Goal: Find specific page/section: Find specific page/section

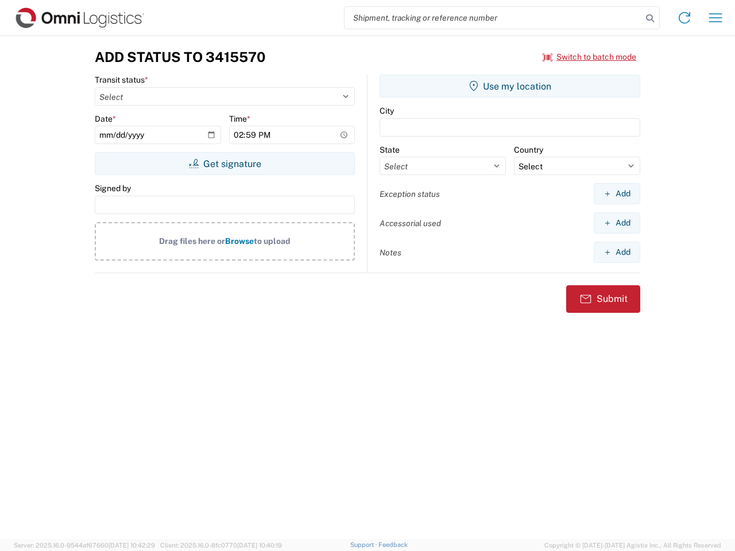
click at [493, 18] on input "search" at bounding box center [492, 18] width 297 height 22
click at [650, 18] on icon at bounding box center [650, 18] width 16 height 16
click at [684, 18] on icon at bounding box center [684, 18] width 18 height 18
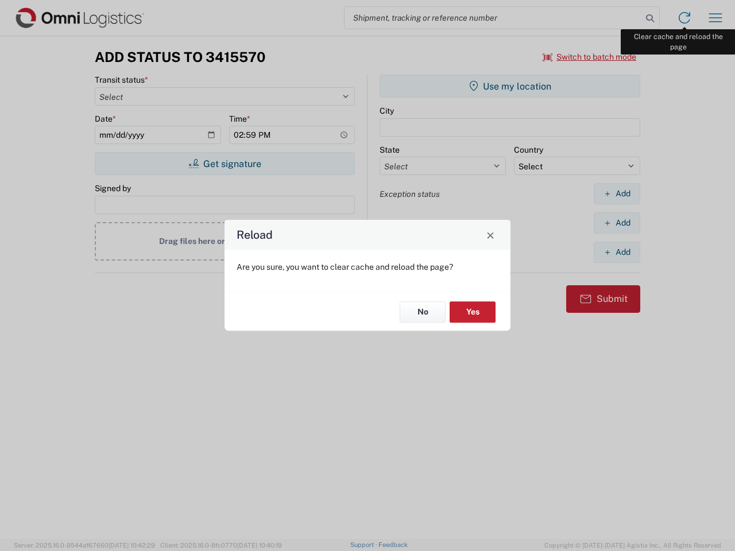
click at [715, 18] on div "Reload Are you sure, you want to clear cache and reload the page? No Yes" at bounding box center [367, 275] width 735 height 551
click at [589, 57] on div "Reload Are you sure, you want to clear cache and reload the page? No Yes" at bounding box center [367, 275] width 735 height 551
click at [224, 164] on div "Reload Are you sure, you want to clear cache and reload the page? No Yes" at bounding box center [367, 275] width 735 height 551
click at [510, 86] on div "Reload Are you sure, you want to clear cache and reload the page? No Yes" at bounding box center [367, 275] width 735 height 551
click at [616, 193] on div "Reload Are you sure, you want to clear cache and reload the page? No Yes" at bounding box center [367, 275] width 735 height 551
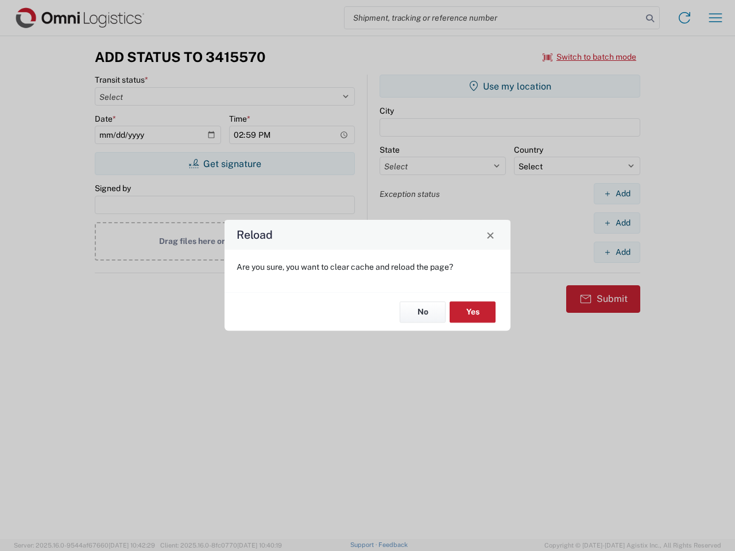
click at [616, 223] on div "Reload Are you sure, you want to clear cache and reload the page? No Yes" at bounding box center [367, 275] width 735 height 551
click at [616, 252] on div "Reload Are you sure, you want to clear cache and reload the page? No Yes" at bounding box center [367, 275] width 735 height 551
